Goal: Information Seeking & Learning: Learn about a topic

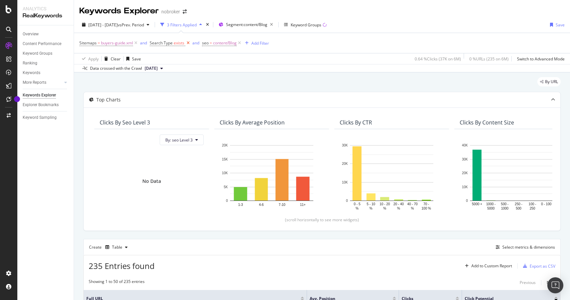
click at [188, 44] on icon at bounding box center [188, 43] width 6 height 7
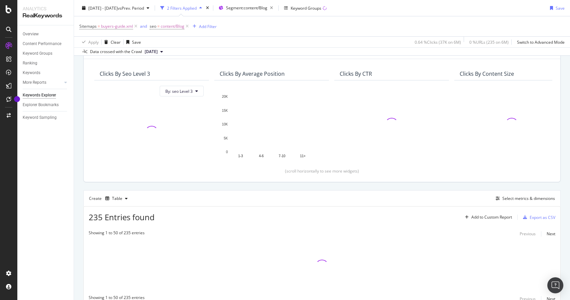
scroll to position [41, 0]
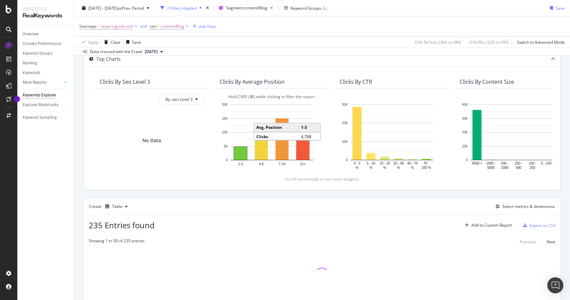
click at [242, 155] on rect "A chart." at bounding box center [240, 153] width 13 height 13
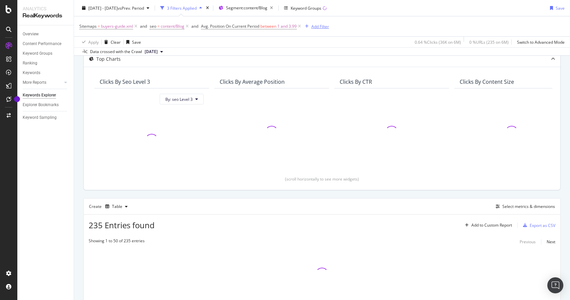
click at [320, 27] on div "Add Filter" at bounding box center [321, 26] width 18 height 6
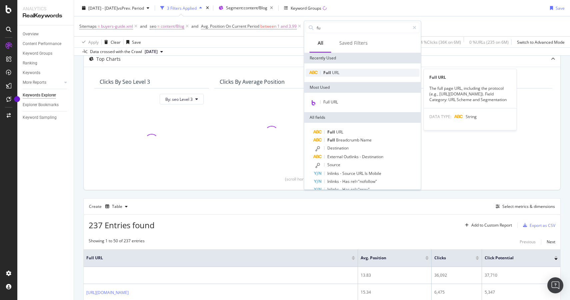
type input "fu"
click at [341, 71] on div "Full URL" at bounding box center [363, 73] width 114 height 8
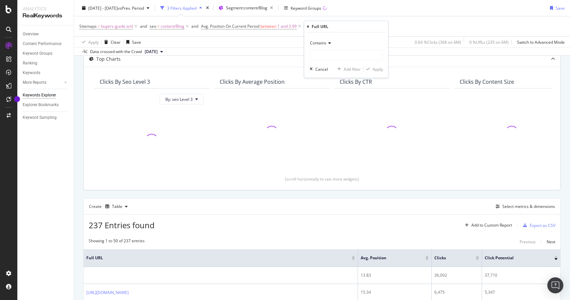
click at [323, 41] on span "Contains" at bounding box center [318, 43] width 16 height 6
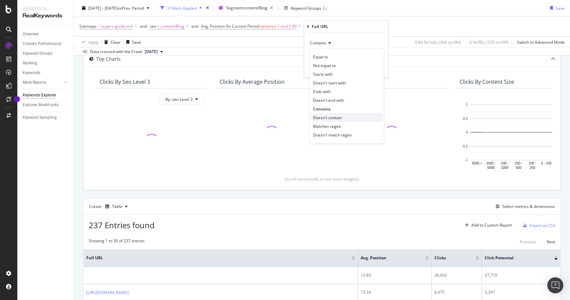
click at [330, 118] on span "Doesn't contain" at bounding box center [327, 118] width 29 height 6
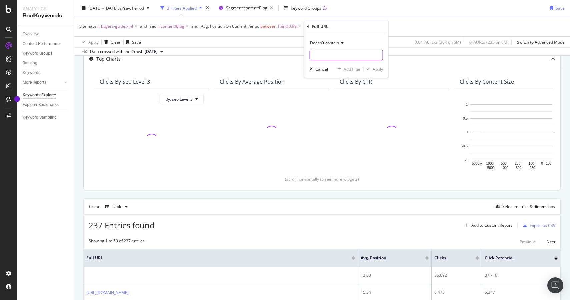
click at [323, 58] on input "text" at bounding box center [346, 55] width 73 height 11
type input "#"
click at [376, 71] on div "Apply" at bounding box center [378, 69] width 10 height 6
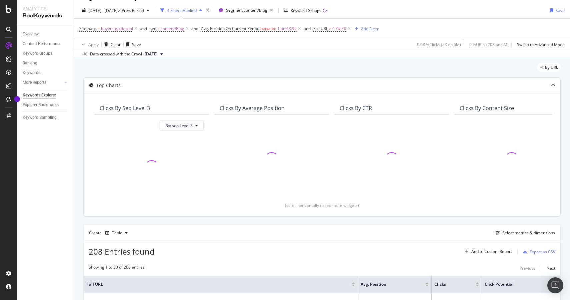
scroll to position [20, 0]
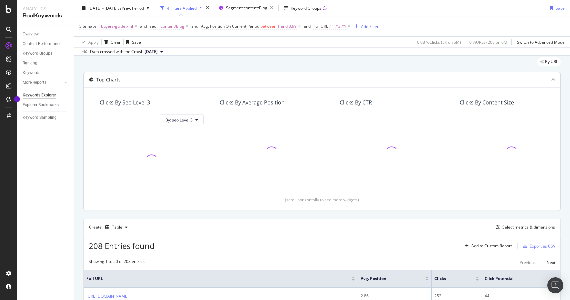
click at [106, 29] on span "buyers-guide.xml" at bounding box center [117, 26] width 32 height 9
click at [107, 52] on span "Matches regex" at bounding box center [99, 53] width 28 height 6
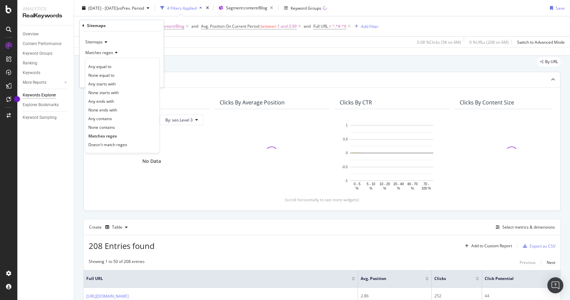
click at [127, 42] on div "Sitemaps" at bounding box center [121, 42] width 73 height 11
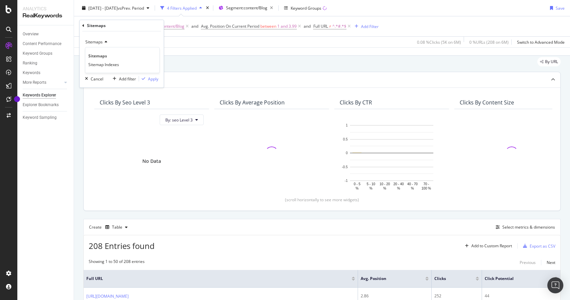
click at [203, 41] on div "Apply Clear Save 0.08 % Clicks ( 5K on 6M ) 0 % URLs ( 208 on 6M ) Switch to Ad…" at bounding box center [322, 41] width 496 height 11
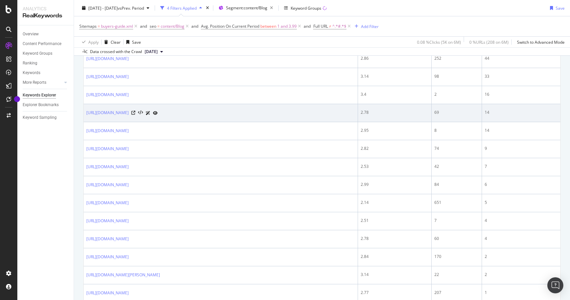
scroll to position [264, 0]
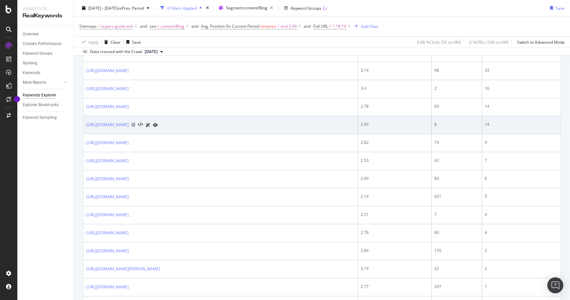
click at [135, 124] on icon at bounding box center [133, 125] width 4 height 4
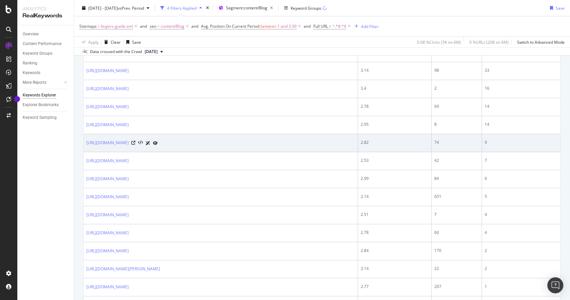
click at [281, 137] on td "[URL][DOMAIN_NAME]" at bounding box center [221, 143] width 275 height 18
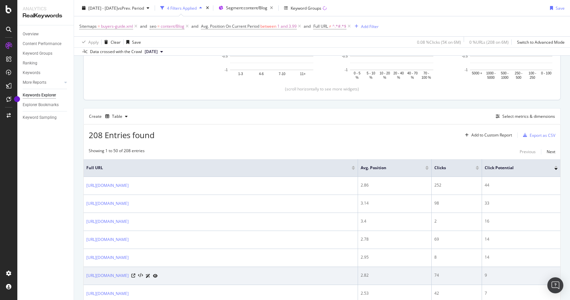
scroll to position [130, 0]
click at [281, 137] on div "208 Entries found Add to Custom Report Export as CSV" at bounding box center [322, 133] width 477 height 16
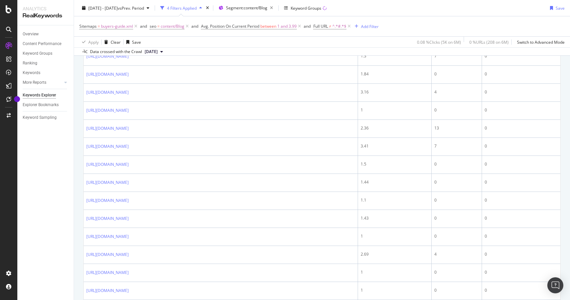
scroll to position [947, 0]
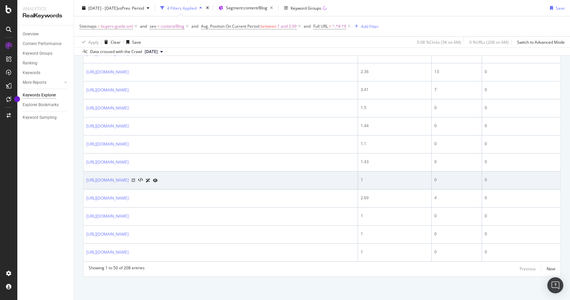
click at [135, 180] on icon at bounding box center [133, 180] width 4 height 4
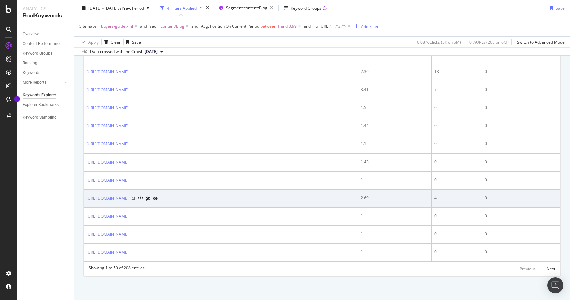
click at [135, 198] on icon at bounding box center [133, 198] width 4 height 4
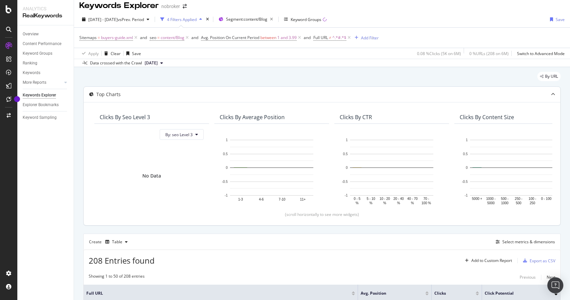
scroll to position [0, 0]
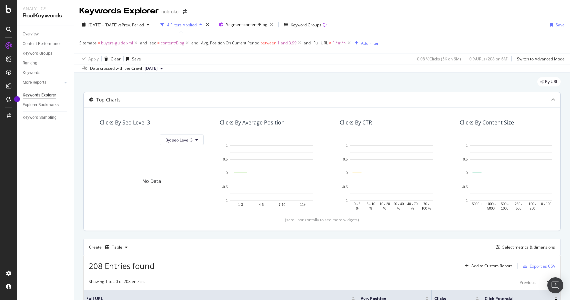
click at [252, 46] on span "Avg. Position On Current Period between 1 and 3.99" at bounding box center [251, 42] width 101 height 9
click at [250, 45] on span "Avg. Position On Current Period" at bounding box center [230, 43] width 58 height 6
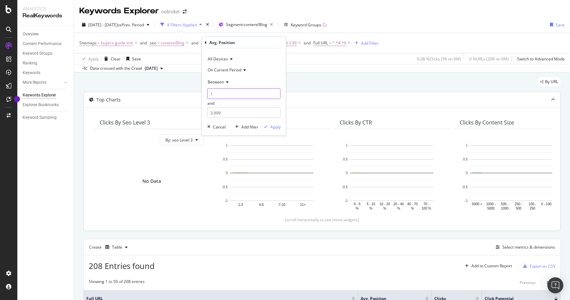
drag, startPoint x: 227, startPoint y: 92, endPoint x: 205, endPoint y: 92, distance: 22.3
click at [205, 92] on div "All Devices On Current Period Between 1 and 3.999 Cancel Add filter Apply" at bounding box center [244, 91] width 84 height 87
type input "4"
drag, startPoint x: 213, startPoint y: 115, endPoint x: 192, endPoint y: 117, distance: 21.1
click at [192, 117] on body "Analytics RealKeywords Overview Content Performance Keyword Groups Ranking Keyw…" at bounding box center [285, 150] width 570 height 300
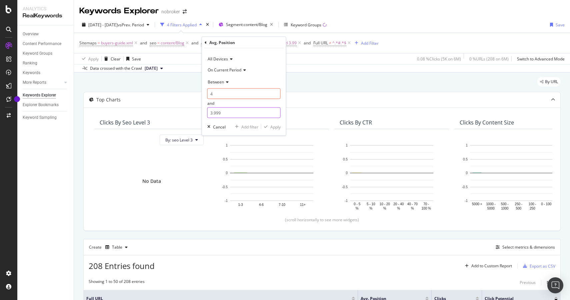
click at [253, 118] on div "All Devices On Current Period Between 4 and 3.999 Cancel Add filter Apply" at bounding box center [244, 91] width 84 height 87
click at [213, 113] on input "3.999" at bounding box center [243, 112] width 73 height 11
type input "6.999"
click at [269, 128] on div "button" at bounding box center [266, 127] width 9 height 4
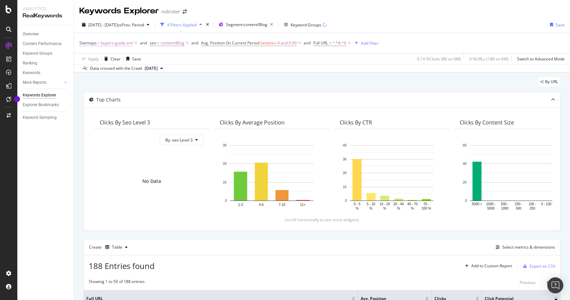
click at [114, 44] on span "buyers-guide.xml" at bounding box center [117, 42] width 32 height 9
click at [107, 73] on div "Matches regex" at bounding box center [121, 69] width 73 height 11
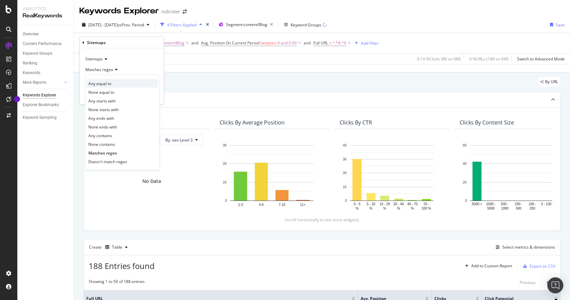
click at [112, 82] on div "Any equal to" at bounding box center [122, 83] width 71 height 9
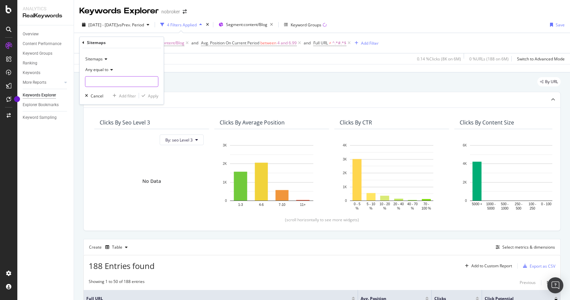
click at [111, 82] on input "text" at bounding box center [121, 81] width 73 height 11
paste input "[URL][DOMAIN_NAME]"
type input "[URL][DOMAIN_NAME]"
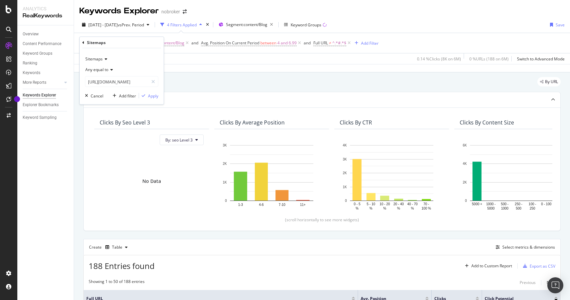
click at [161, 95] on div "Sitemaps Any equal to [URL][DOMAIN_NAME] [URL][DOMAIN_NAME] Cancel Add filter A…" at bounding box center [122, 76] width 84 height 56
click at [149, 95] on div "Apply" at bounding box center [153, 96] width 10 height 6
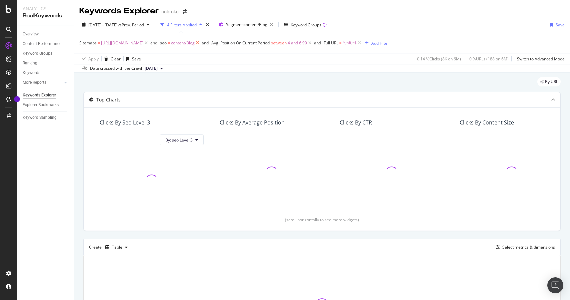
click at [200, 44] on icon at bounding box center [198, 43] width 6 height 7
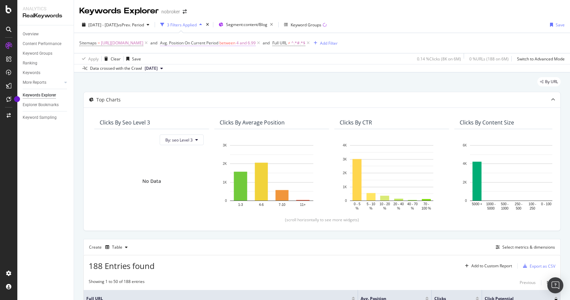
click at [218, 42] on span "Avg. Position On Current Period" at bounding box center [189, 43] width 58 height 6
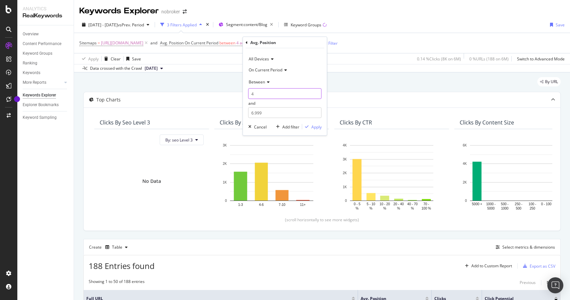
click at [261, 94] on input "4" at bounding box center [285, 93] width 73 height 11
type input "1"
click at [250, 115] on input "6.999" at bounding box center [285, 112] width 73 height 11
type input "3.999"
click at [311, 127] on div "button" at bounding box center [307, 127] width 9 height 4
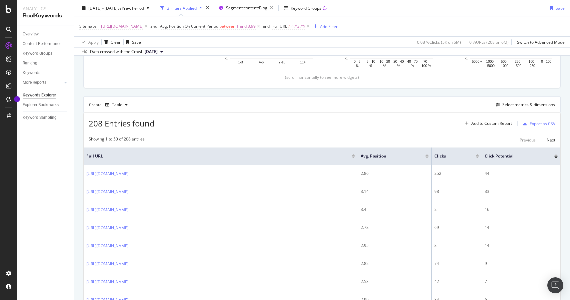
scroll to position [129, 0]
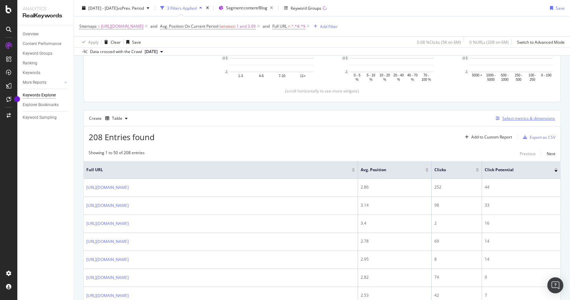
click at [512, 117] on div "Select metrics & dimensions" at bounding box center [529, 118] width 53 height 6
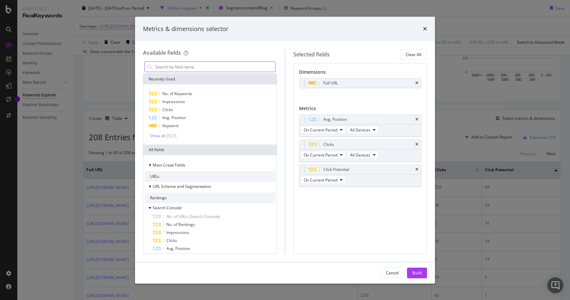
click at [224, 67] on input "modal" at bounding box center [215, 67] width 121 height 10
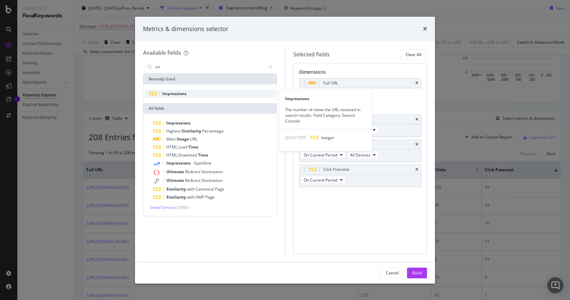
type input "im"
click at [183, 95] on span "Impressions" at bounding box center [174, 94] width 24 height 6
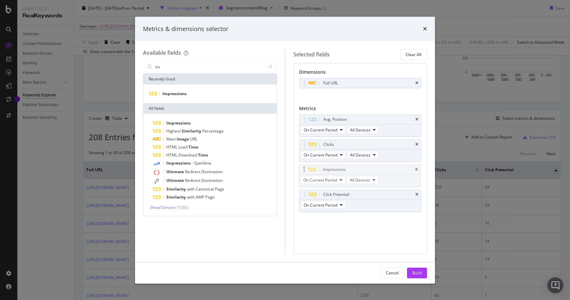
drag, startPoint x: 305, startPoint y: 193, endPoint x: 305, endPoint y: 168, distance: 25.0
click at [305, 168] on body "Analytics RealKeywords Overview Content Performance Keyword Groups Ranking Keyw…" at bounding box center [285, 150] width 570 height 300
click at [411, 268] on button "Build" at bounding box center [417, 273] width 20 height 11
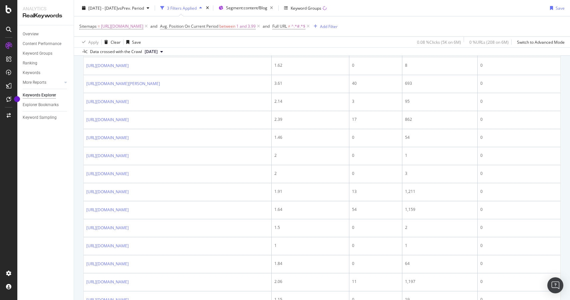
scroll to position [865, 0]
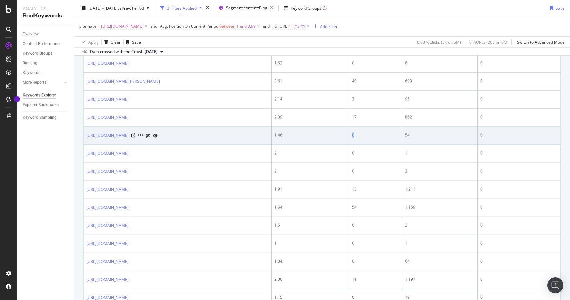
drag, startPoint x: 402, startPoint y: 137, endPoint x: 381, endPoint y: 134, distance: 21.5
click at [381, 134] on tr "[URL][DOMAIN_NAME] 1.46 0 54 0" at bounding box center [322, 136] width 477 height 18
click at [433, 135] on td "54" at bounding box center [440, 136] width 75 height 18
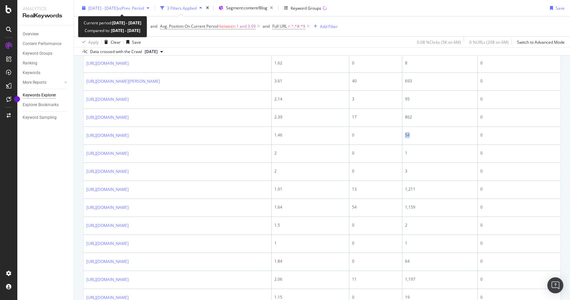
click at [89, 10] on span "[DATE] - [DATE]" at bounding box center [102, 8] width 29 height 6
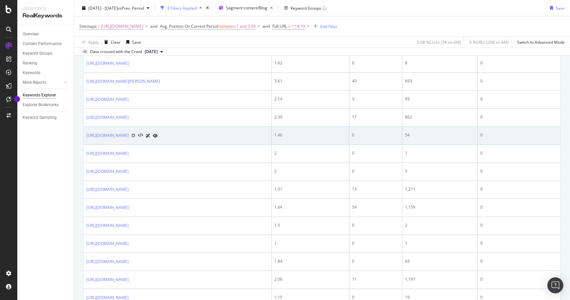
click at [135, 136] on icon at bounding box center [133, 135] width 4 height 4
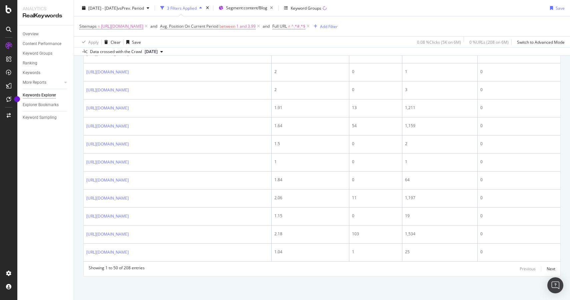
scroll to position [945, 0]
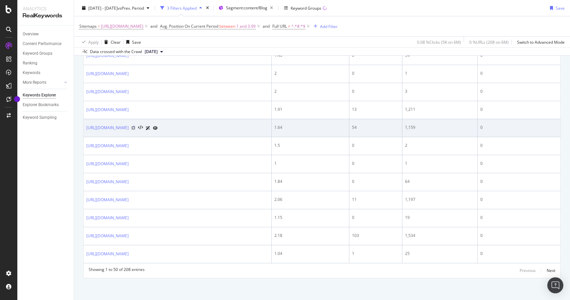
click at [135, 128] on icon at bounding box center [133, 128] width 4 height 4
